Goal: Transaction & Acquisition: Purchase product/service

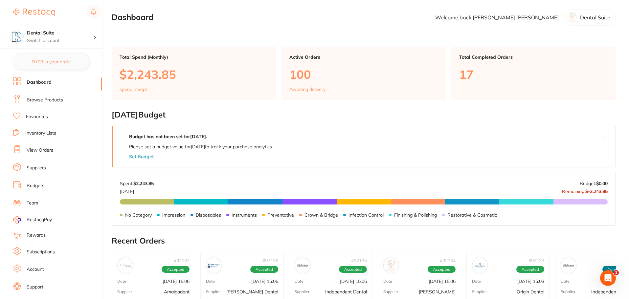
click at [36, 99] on link "Browse Products" at bounding box center [45, 100] width 36 height 7
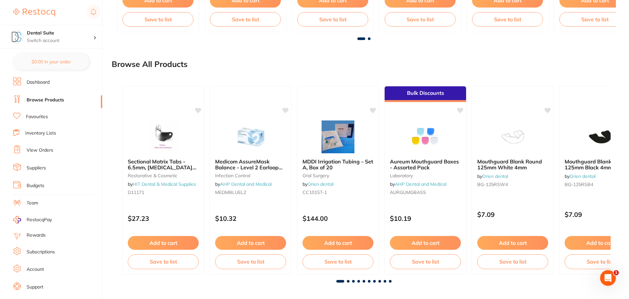
scroll to position [502, 0]
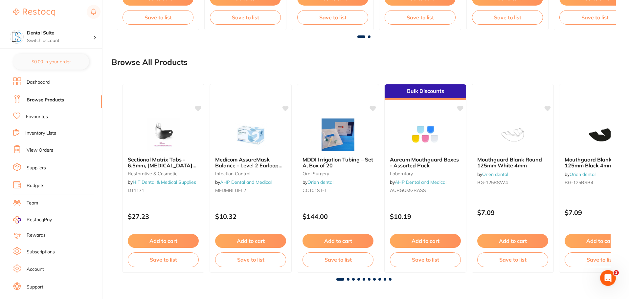
click at [39, 117] on link "Favourites" at bounding box center [37, 117] width 22 height 7
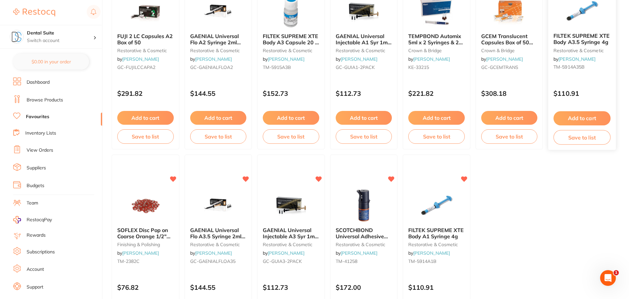
scroll to position [1359, 0]
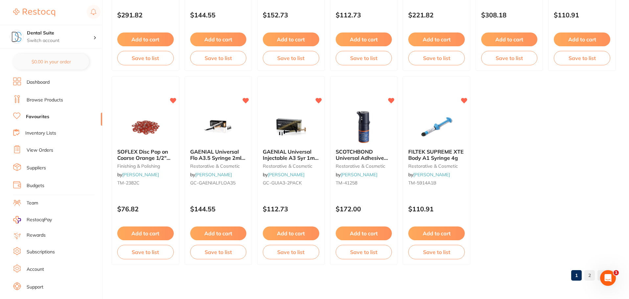
click at [594, 274] on link "2" at bounding box center [589, 275] width 11 height 13
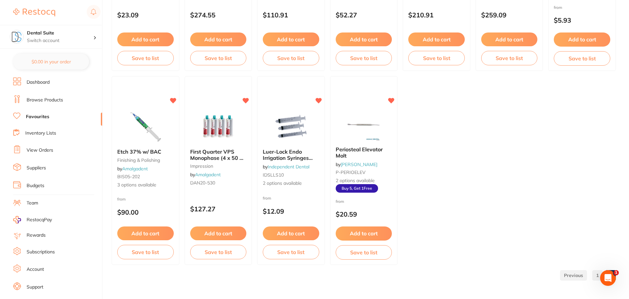
scroll to position [0, 0]
click at [37, 100] on link "Browse Products" at bounding box center [45, 100] width 36 height 7
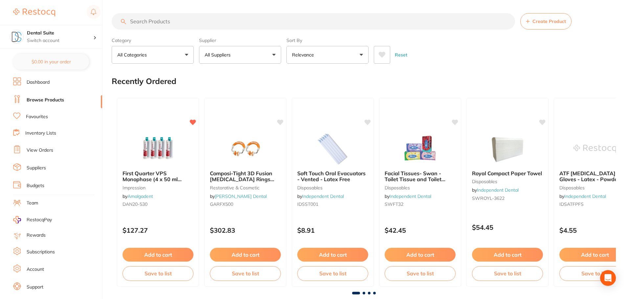
click at [156, 21] on input "search" at bounding box center [313, 21] width 403 height 16
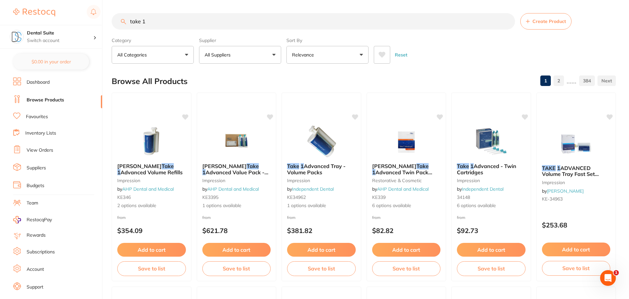
type input "take 1"
click at [257, 60] on button "All Suppliers" at bounding box center [240, 55] width 82 height 18
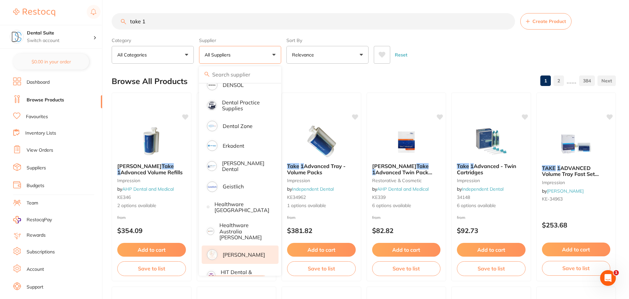
scroll to position [197, 0]
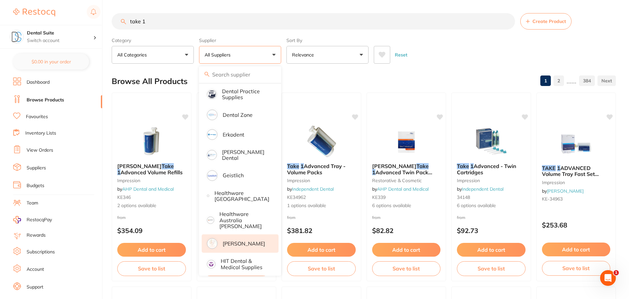
click at [230, 241] on p "[PERSON_NAME]" at bounding box center [244, 244] width 42 height 6
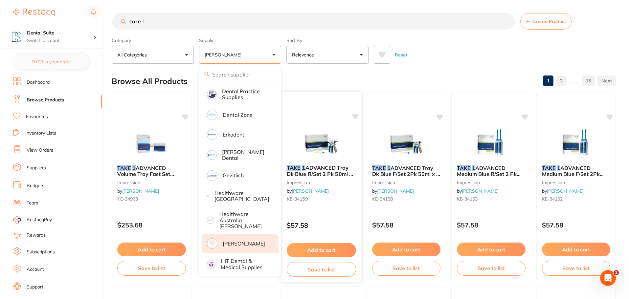
scroll to position [0, 0]
click at [408, 251] on button "Add to cart" at bounding box center [405, 250] width 69 height 14
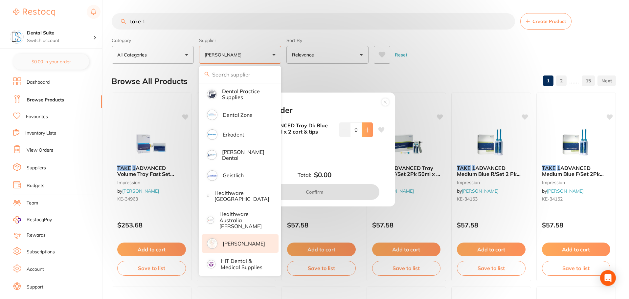
click at [368, 129] on icon at bounding box center [367, 129] width 5 height 5
type input "2"
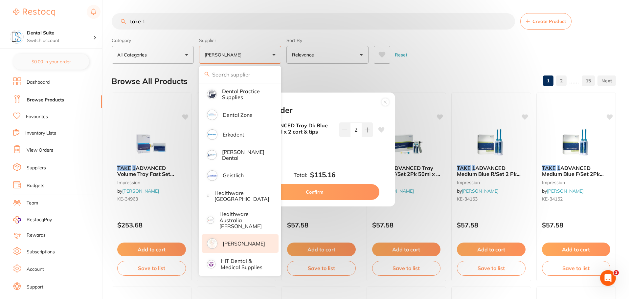
click at [329, 192] on button "Confirm" at bounding box center [314, 192] width 129 height 16
checkbox input "false"
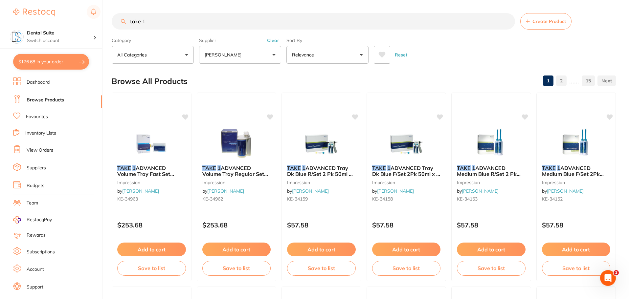
click at [40, 118] on link "Favourites" at bounding box center [37, 117] width 22 height 7
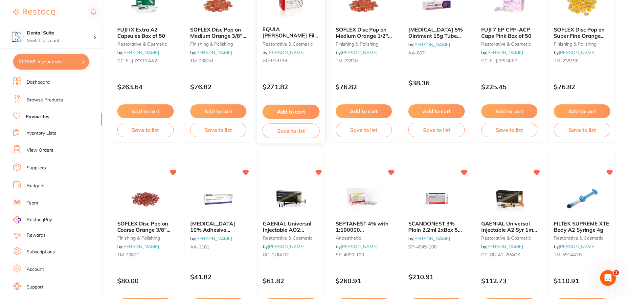
scroll to position [755, 0]
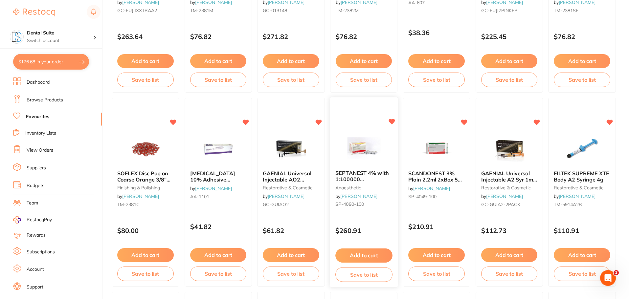
click at [363, 177] on span "SEPTANEST 4% with 1:100000 [MEDICAL_DATA] 2.2ml 2xBox 50 GOLD" at bounding box center [363, 182] width 56 height 25
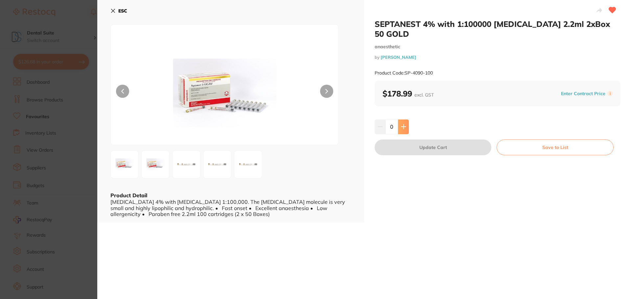
click at [403, 124] on icon at bounding box center [403, 126] width 5 height 5
type input "1"
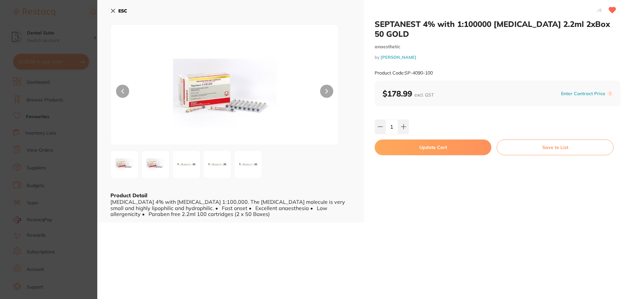
click at [430, 140] on button "Update Cart" at bounding box center [432, 148] width 117 height 16
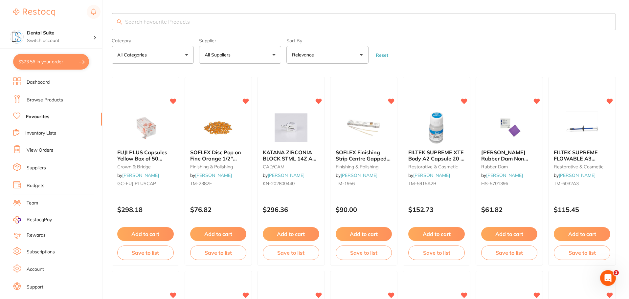
click at [46, 101] on link "Browse Products" at bounding box center [45, 100] width 36 height 7
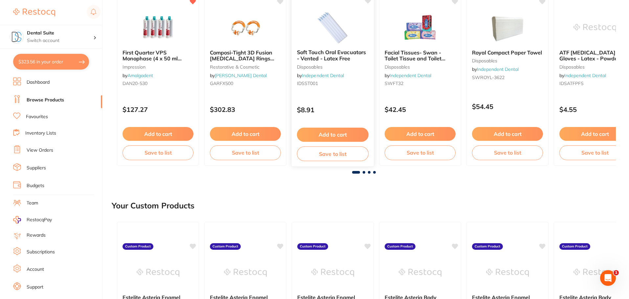
scroll to position [66, 0]
